Goal: Task Accomplishment & Management: Manage account settings

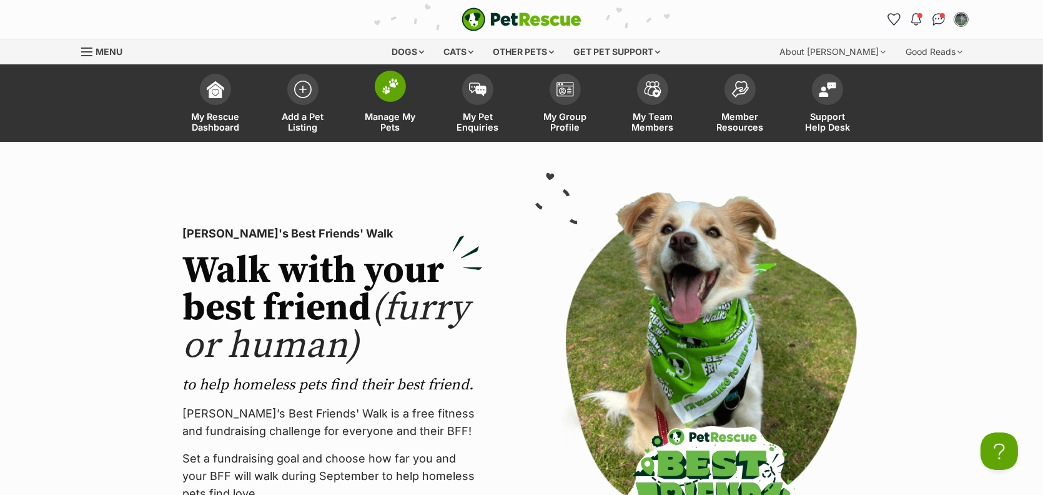
click at [395, 142] on link "Manage My Pets" at bounding box center [390, 104] width 87 height 74
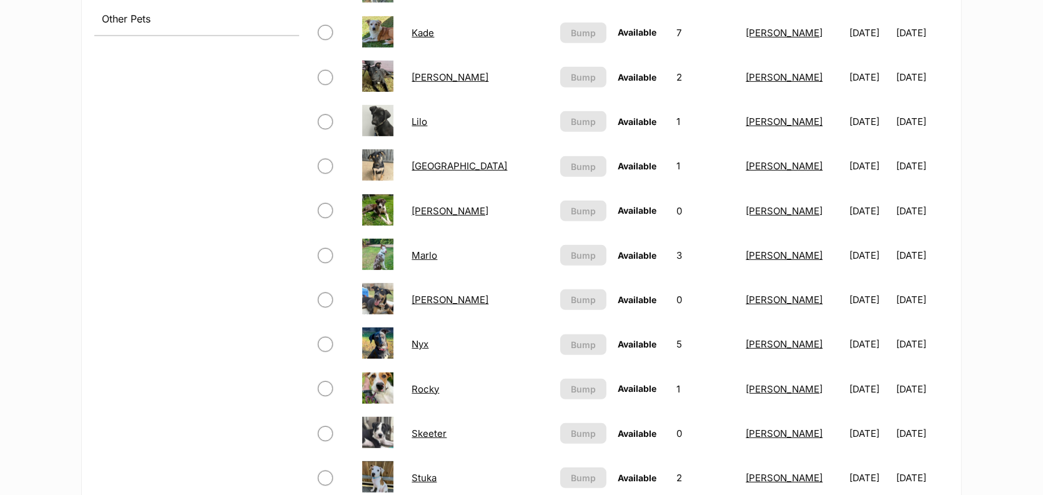
scroll to position [723, 0]
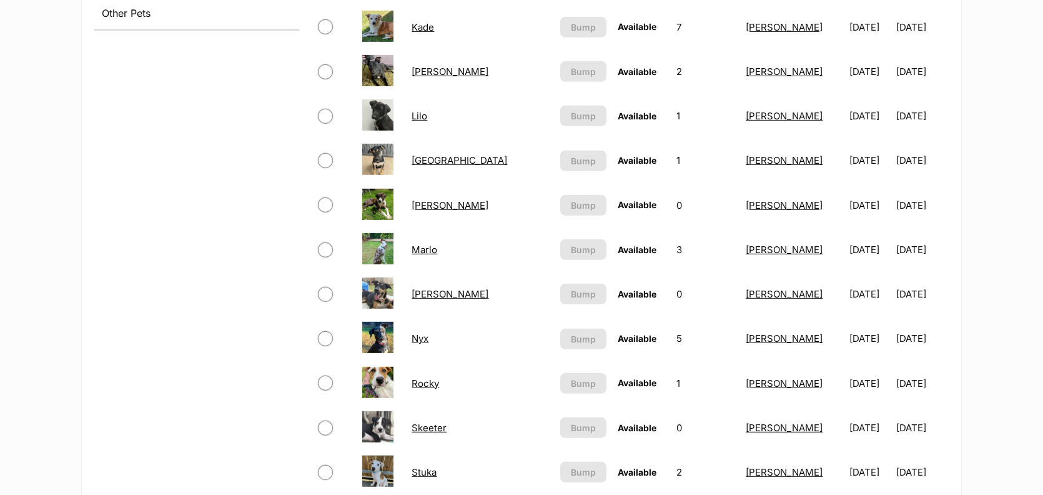
click at [391, 175] on img at bounding box center [377, 159] width 31 height 31
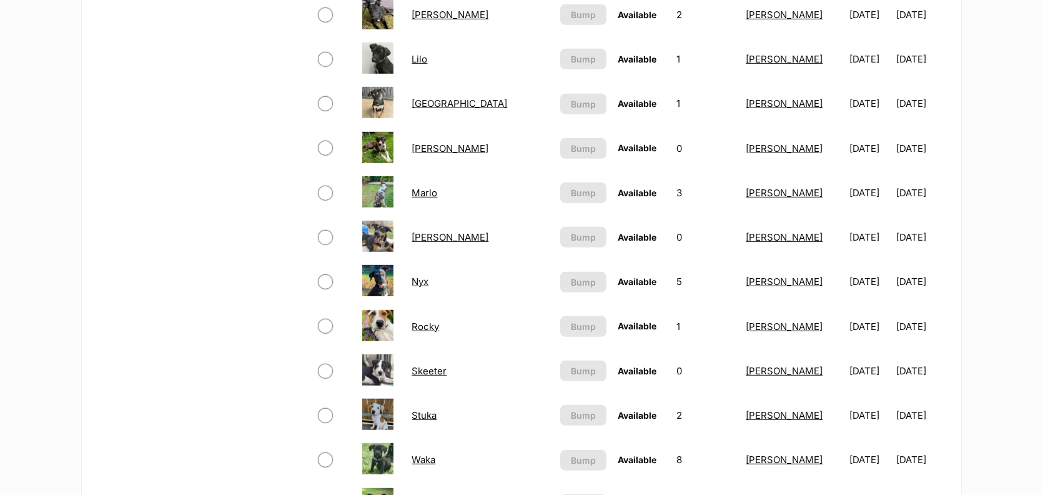
scroll to position [785, 0]
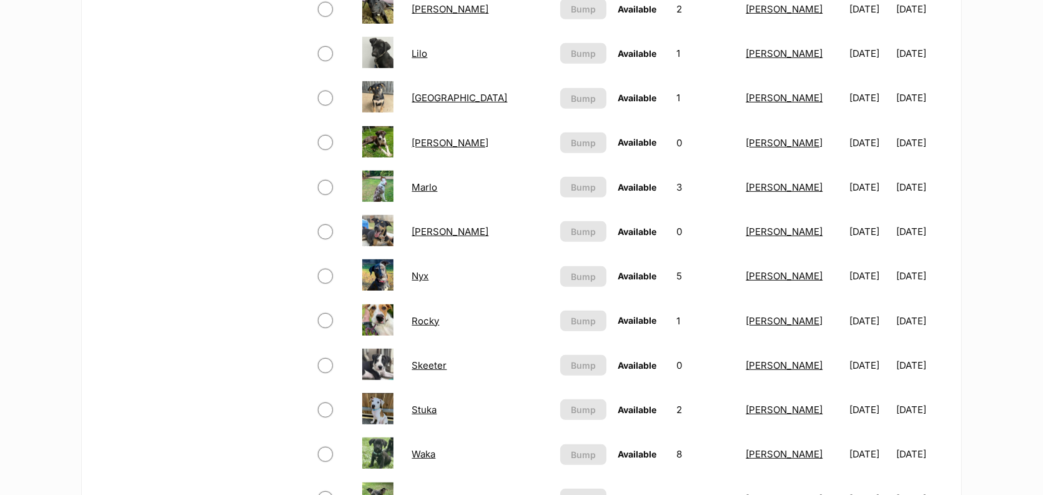
click at [431, 104] on link "[GEOGRAPHIC_DATA]" at bounding box center [460, 98] width 96 height 12
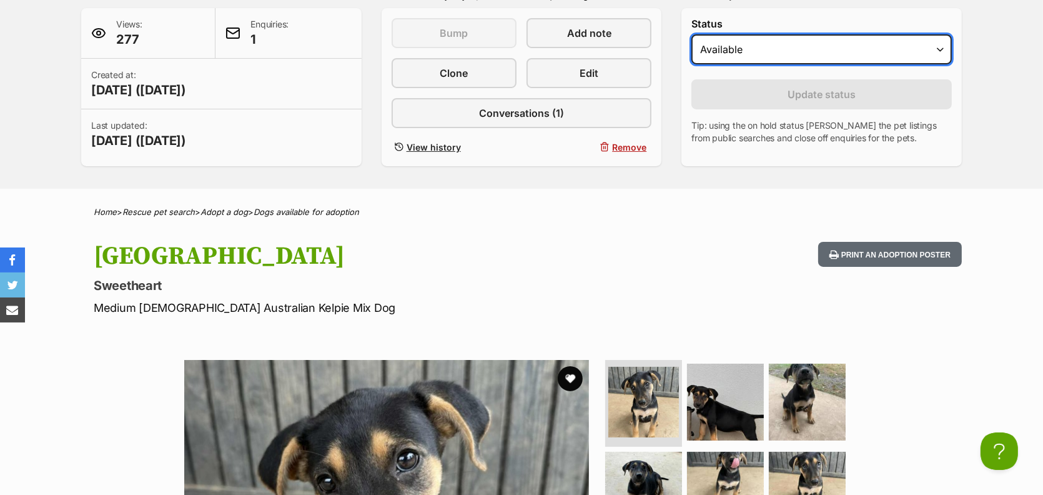
click at [933, 64] on select "Draft - not available as listing has enquires Available On hold Adopted" at bounding box center [822, 49] width 260 height 30
select select "rehomed"
click at [703, 64] on select "Draft - not available as listing has enquires Available On hold Adopted" at bounding box center [822, 49] width 260 height 30
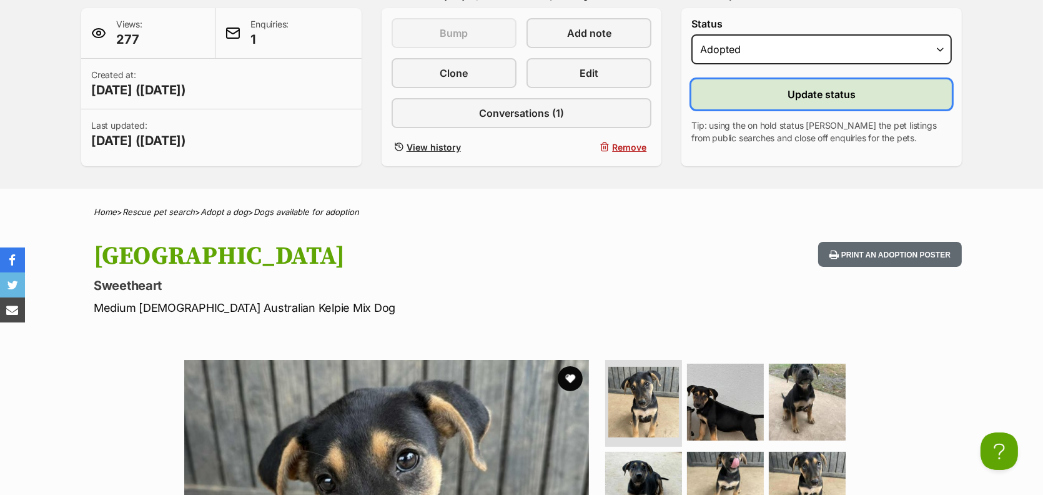
click at [789, 102] on span "Update status" at bounding box center [822, 94] width 68 height 15
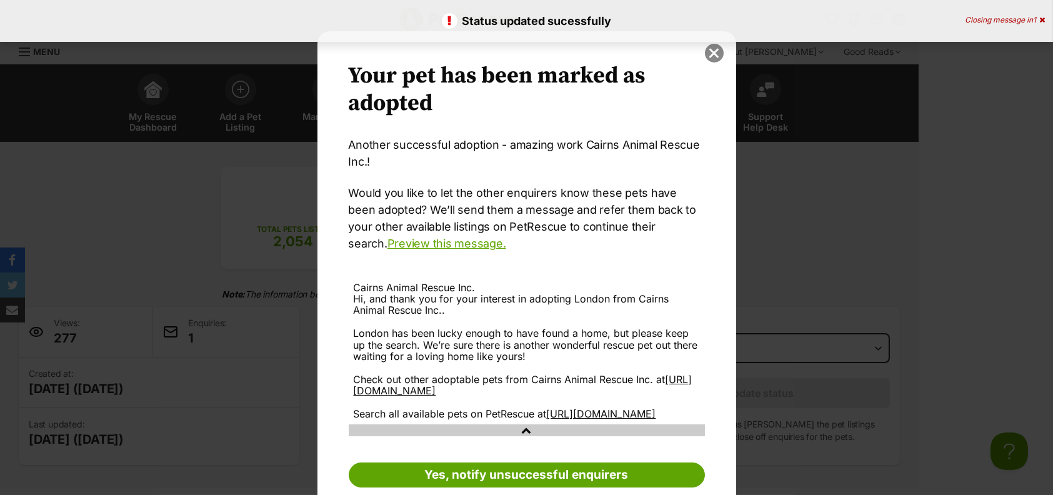
click at [710, 54] on button "close" at bounding box center [714, 53] width 19 height 19
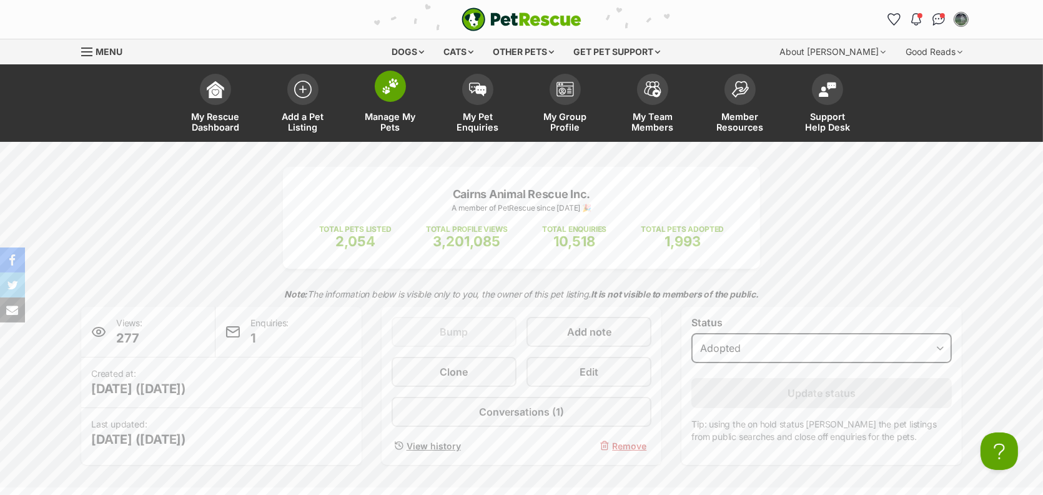
click at [393, 132] on span "Manage My Pets" at bounding box center [390, 121] width 56 height 21
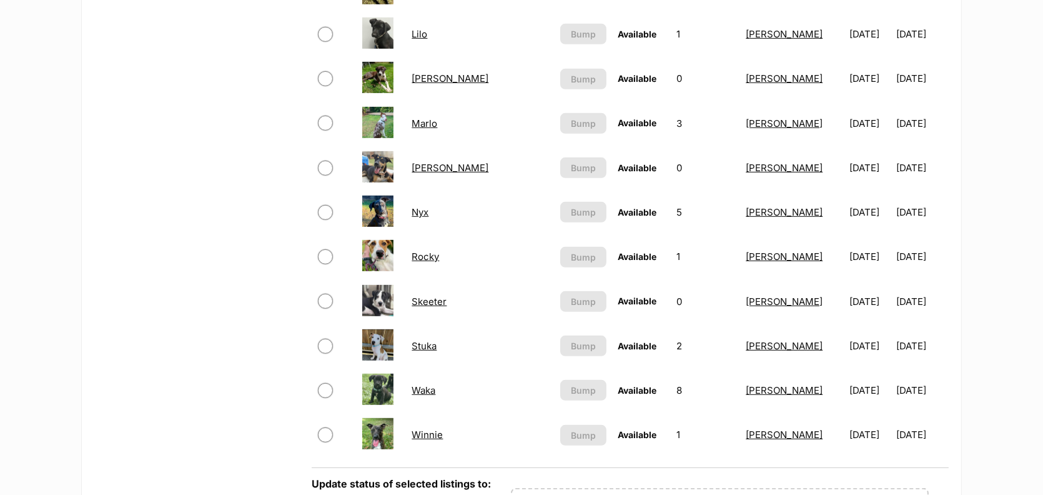
scroll to position [813, 0]
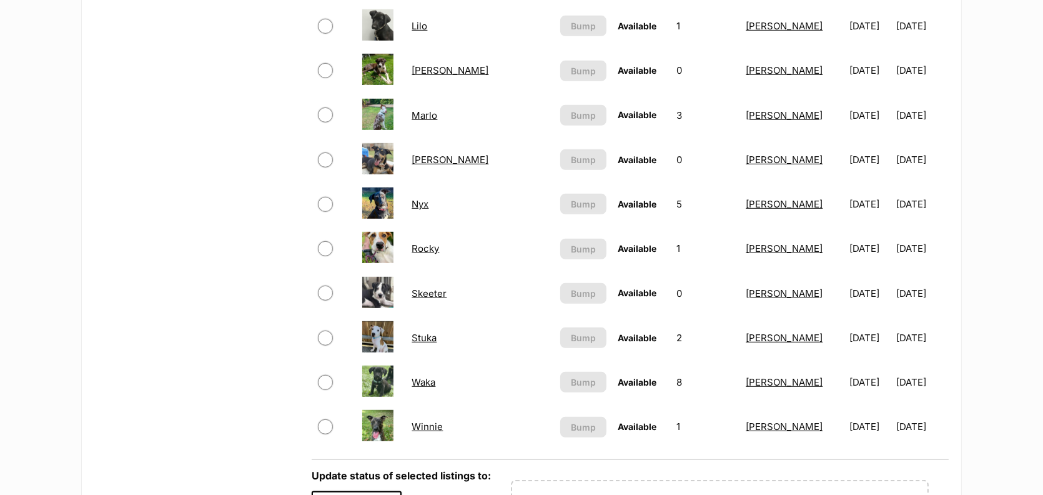
click at [1043, 199] on html "Skip to main content Log in to favourite this pet Log in Or sign up Search PetR…" at bounding box center [521, 235] width 1043 height 2096
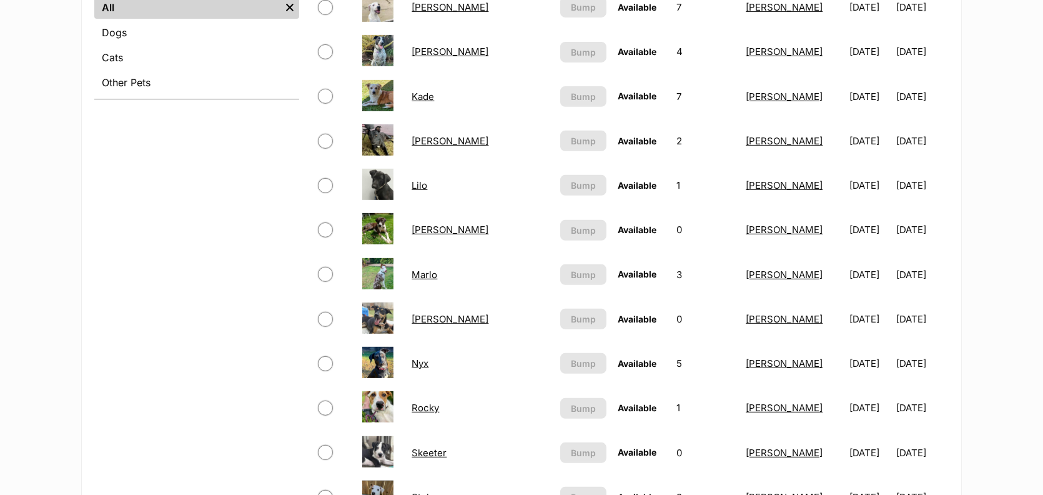
scroll to position [494, 0]
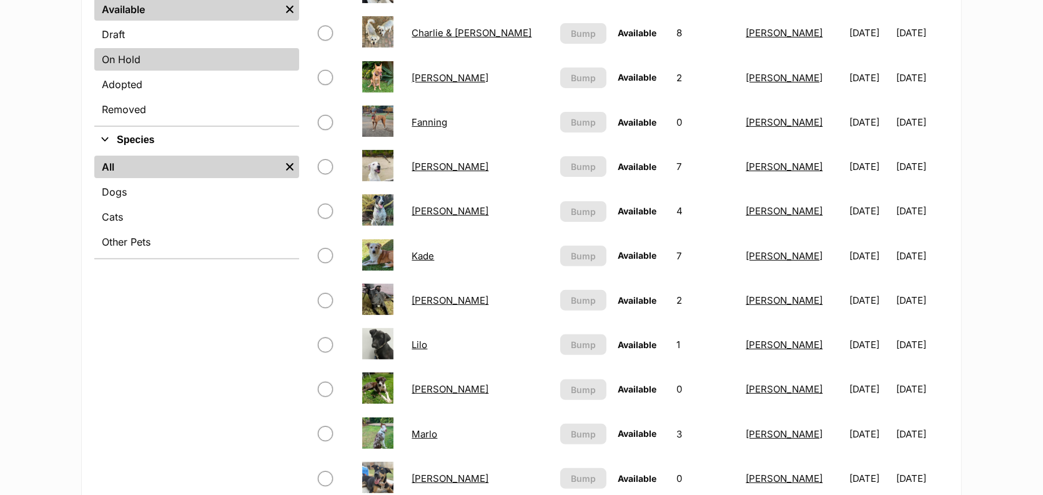
click at [116, 71] on link "On Hold" at bounding box center [196, 59] width 205 height 22
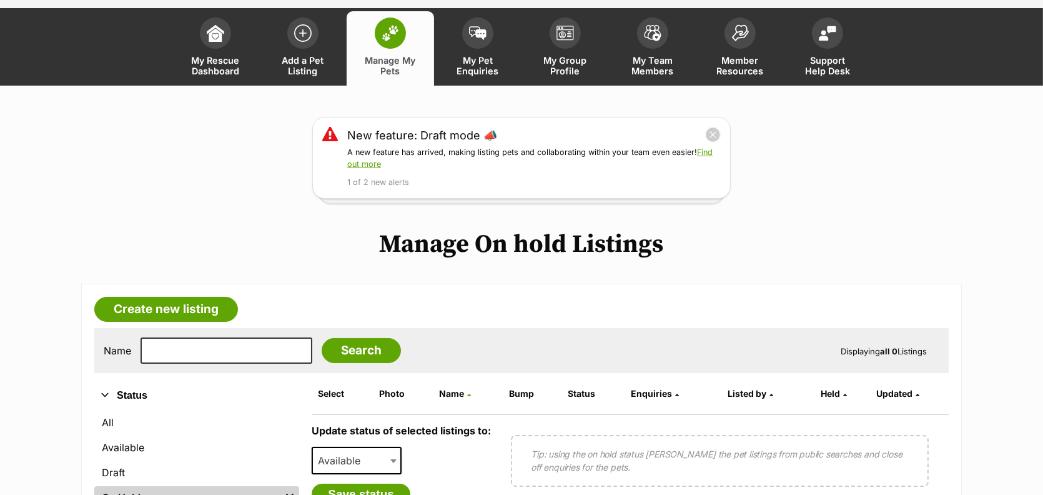
scroll to position [47, 0]
